Goal: Navigation & Orientation: Go to known website

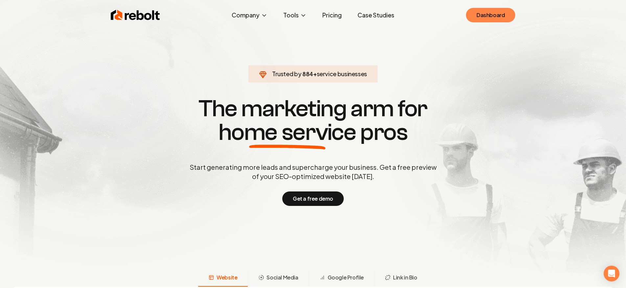
click at [483, 15] on link "Dashboard" at bounding box center [490, 15] width 49 height 14
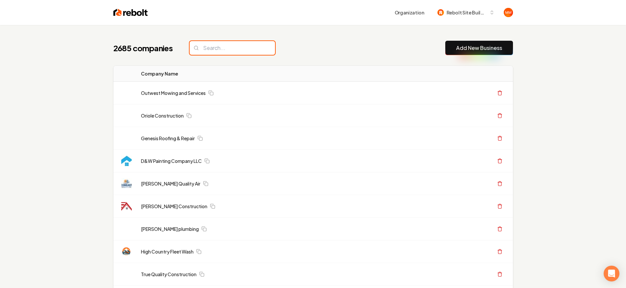
click at [213, 45] on input "search" at bounding box center [232, 48] width 85 height 14
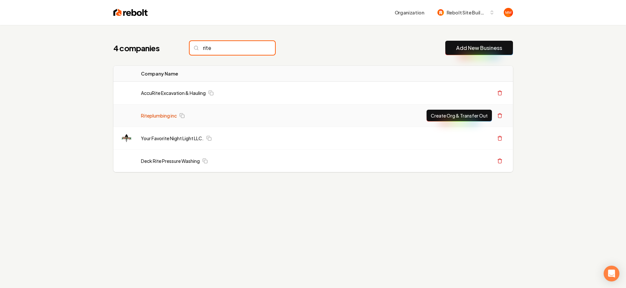
type input "rite"
click at [167, 116] on link "Riteplumbing inc" at bounding box center [159, 115] width 36 height 7
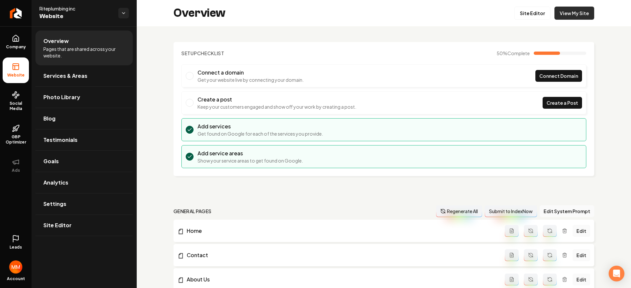
click at [566, 13] on link "View My Site" at bounding box center [575, 13] width 40 height 13
